Goal: Find specific page/section

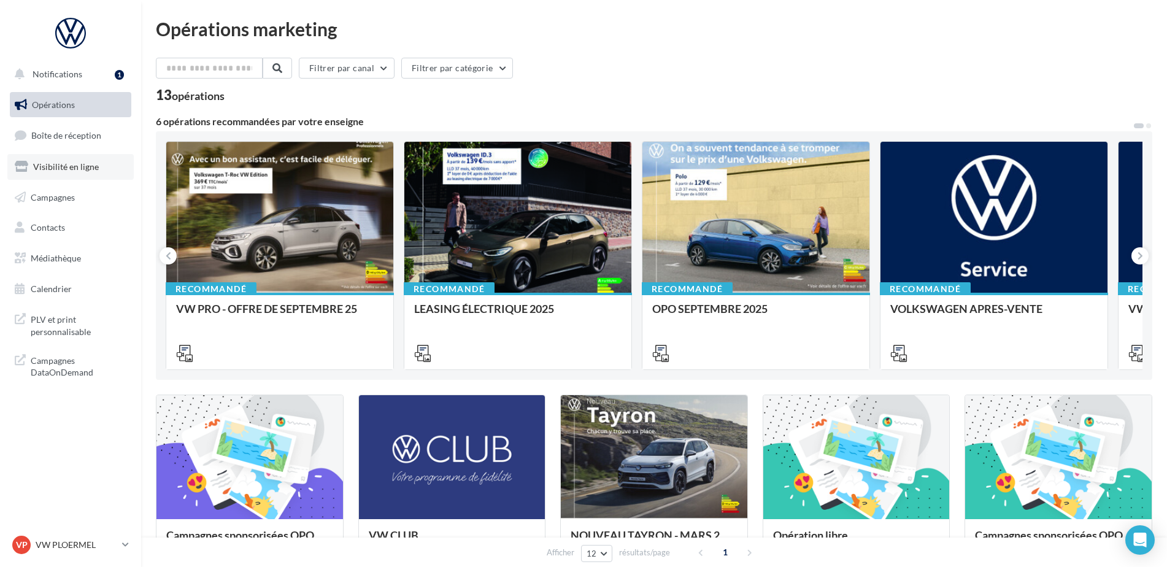
click at [86, 174] on link "Visibilité en ligne" at bounding box center [70, 167] width 126 height 26
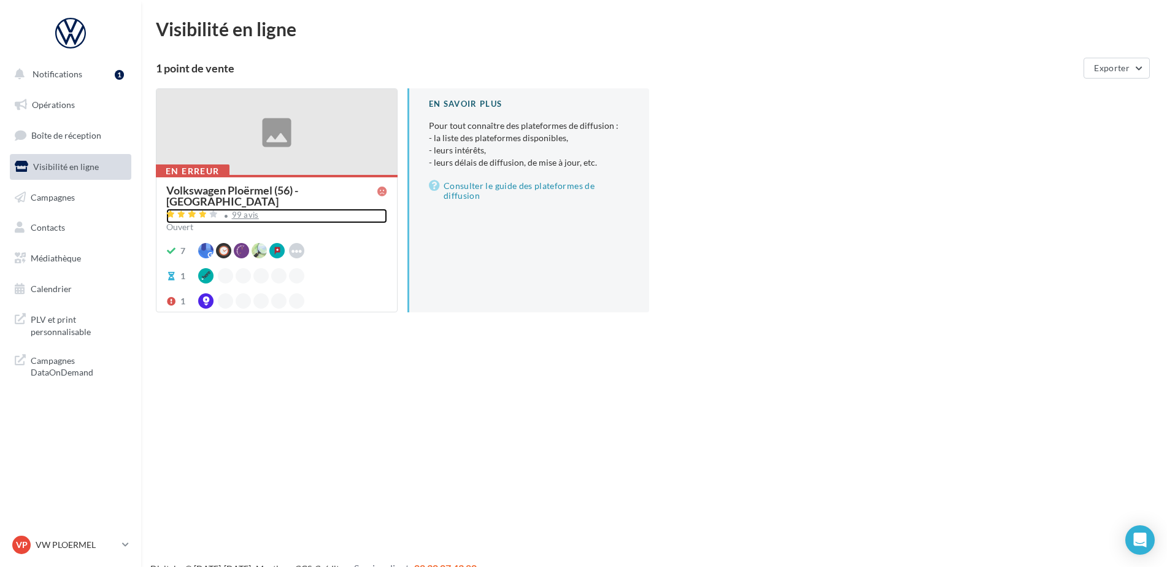
click at [246, 211] on div "99 avis" at bounding box center [245, 215] width 27 height 8
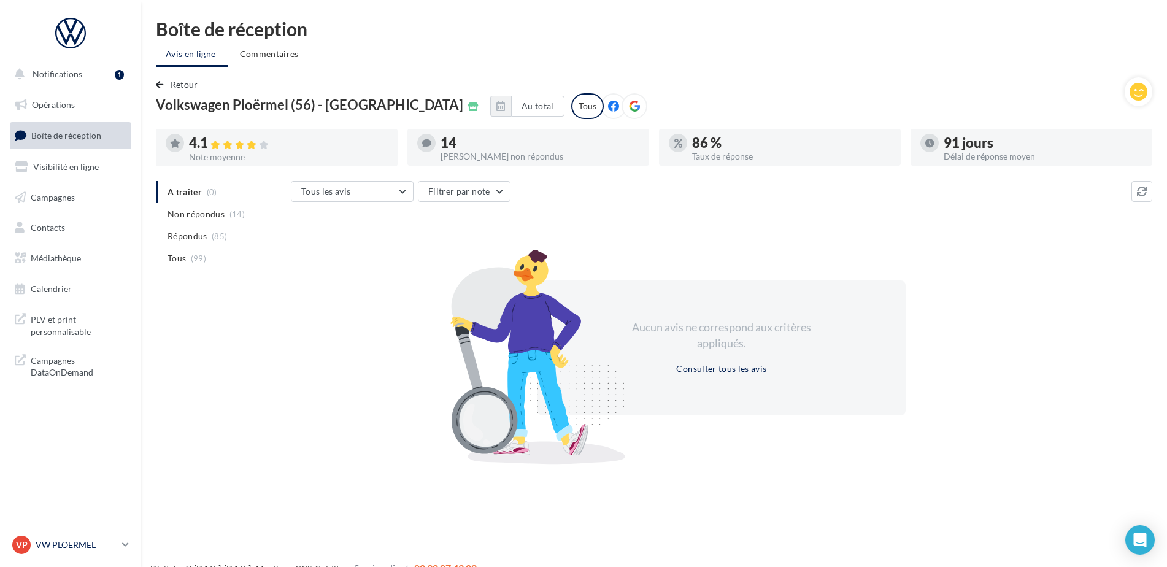
click at [111, 549] on p "VW PLOERMEL" at bounding box center [77, 544] width 82 height 12
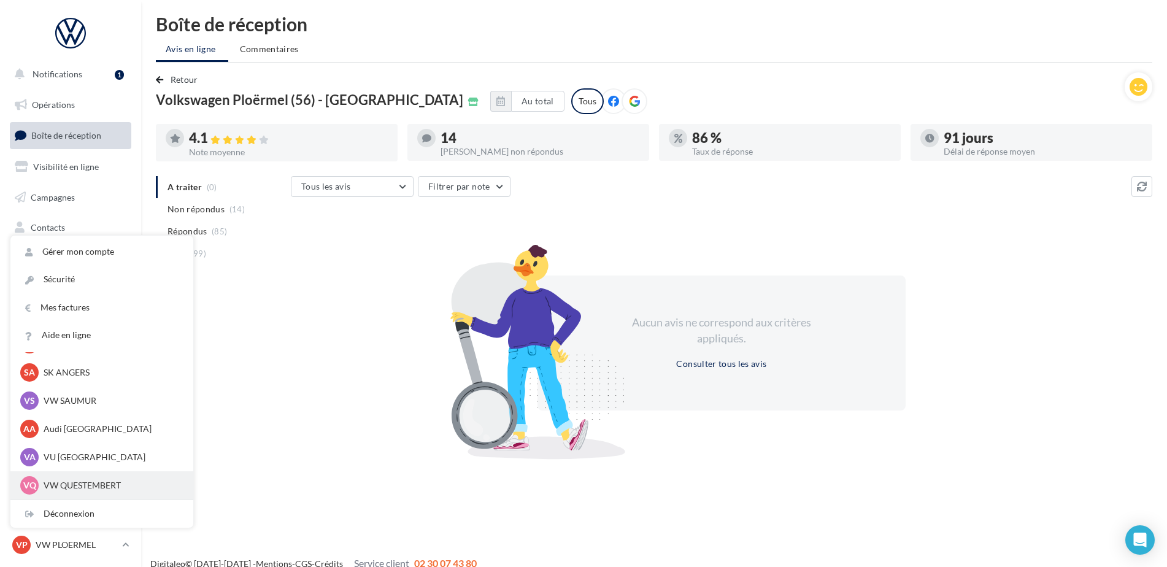
scroll to position [20, 0]
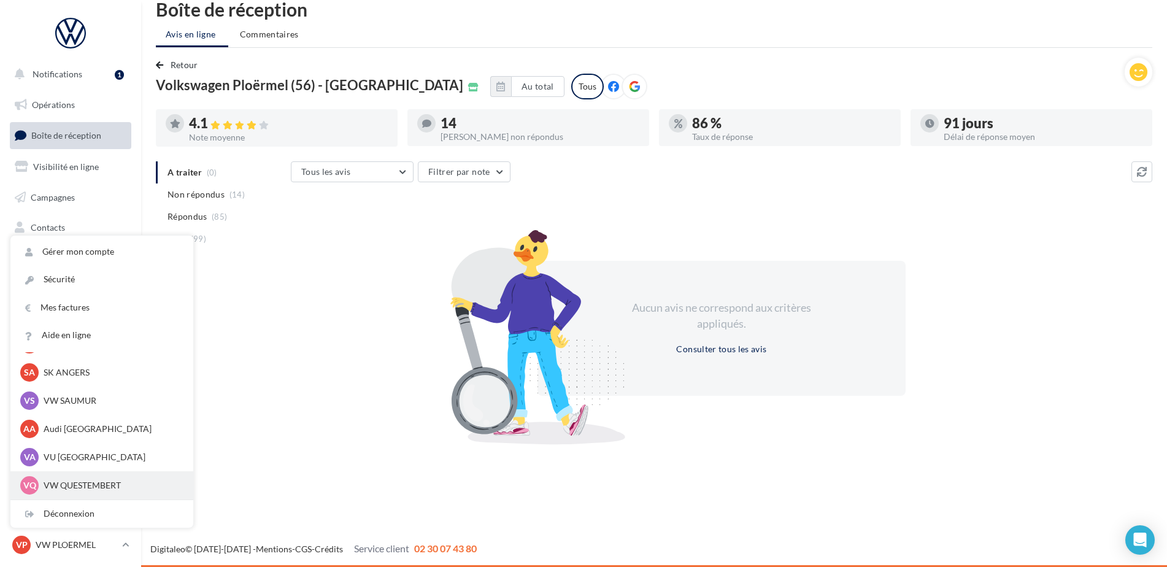
click at [66, 487] on p "VW QUESTEMBERT" at bounding box center [111, 485] width 135 height 12
